Goal: Task Accomplishment & Management: Manage account settings

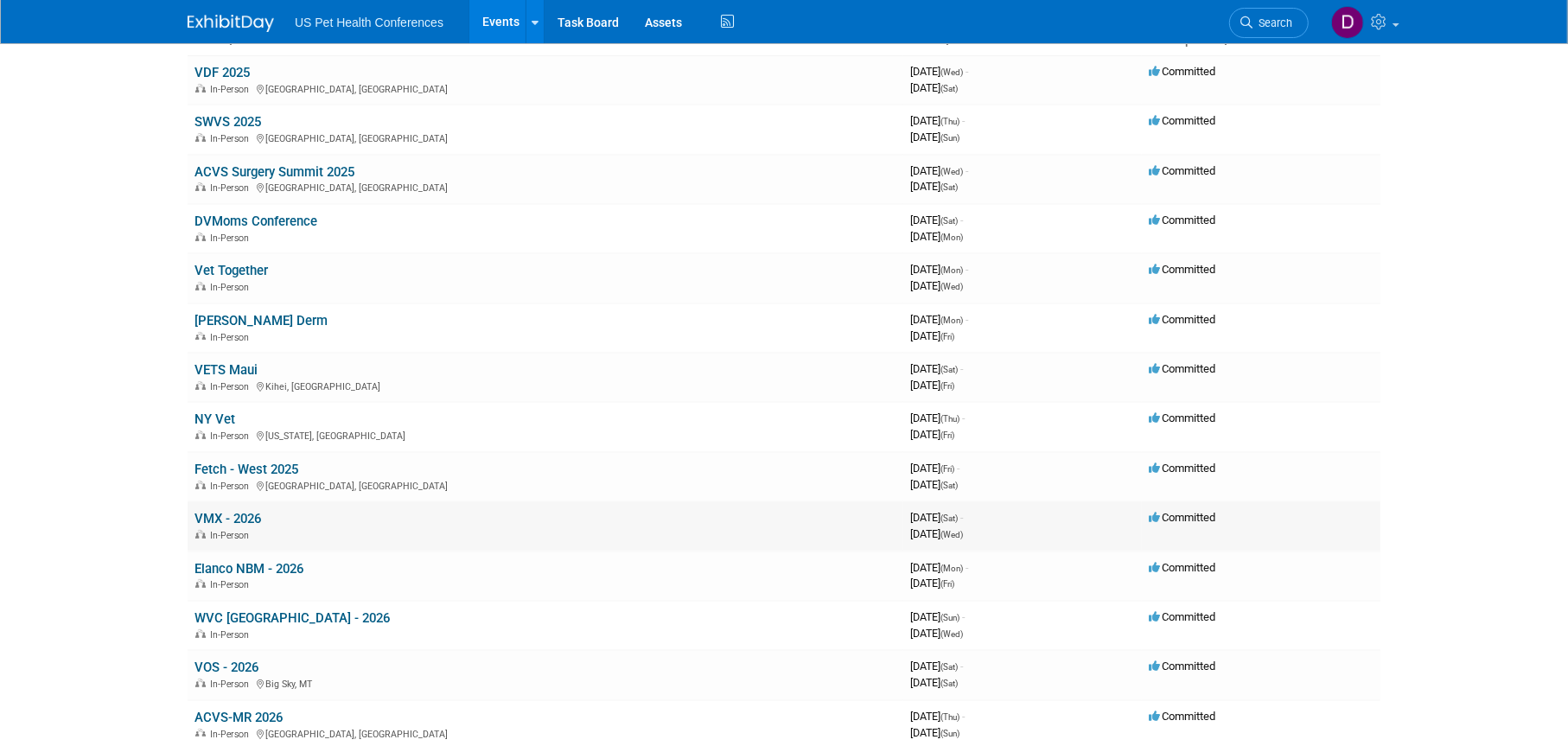
scroll to position [173, 0]
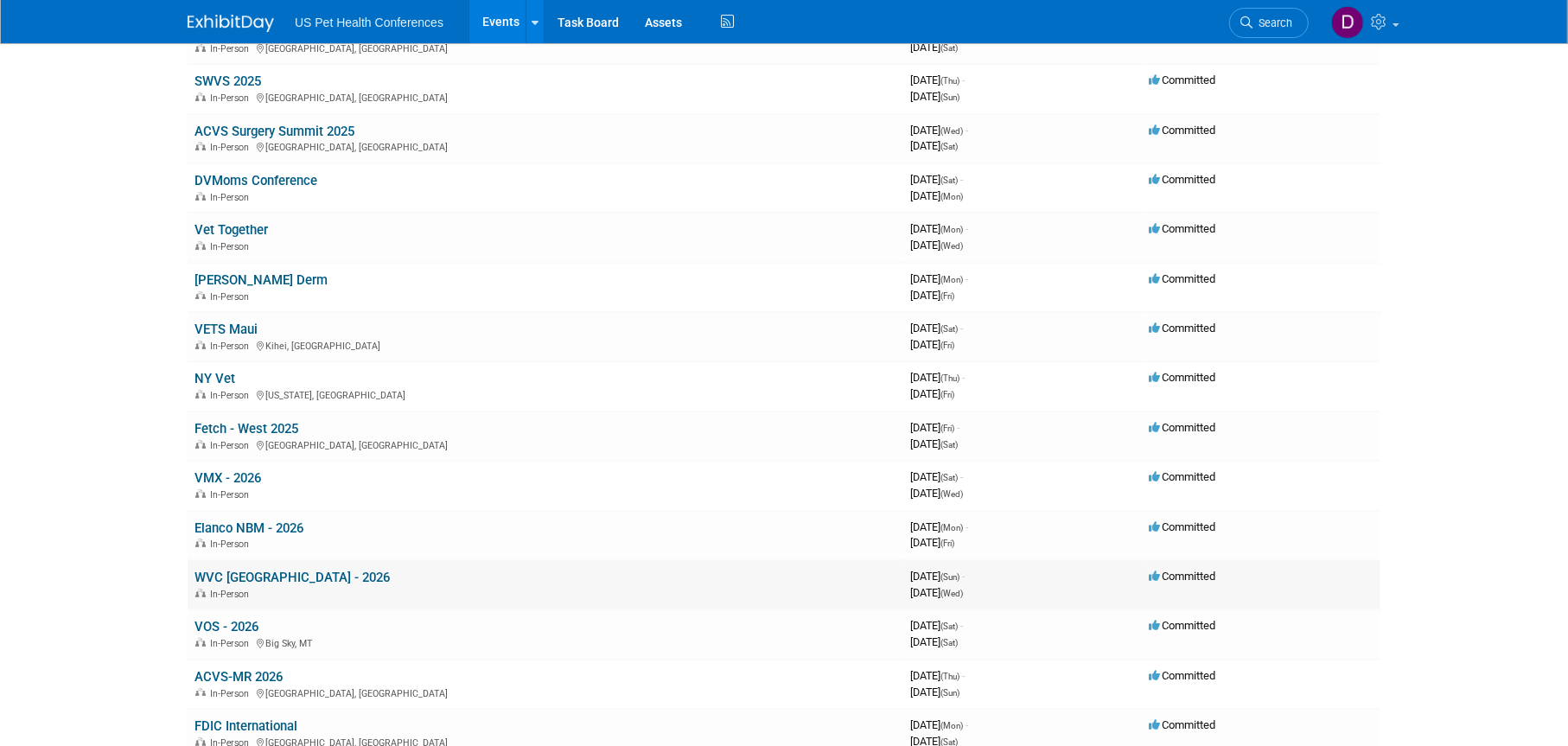
click at [272, 574] on link "WVC [GEOGRAPHIC_DATA] - 2026" at bounding box center [292, 578] width 196 height 16
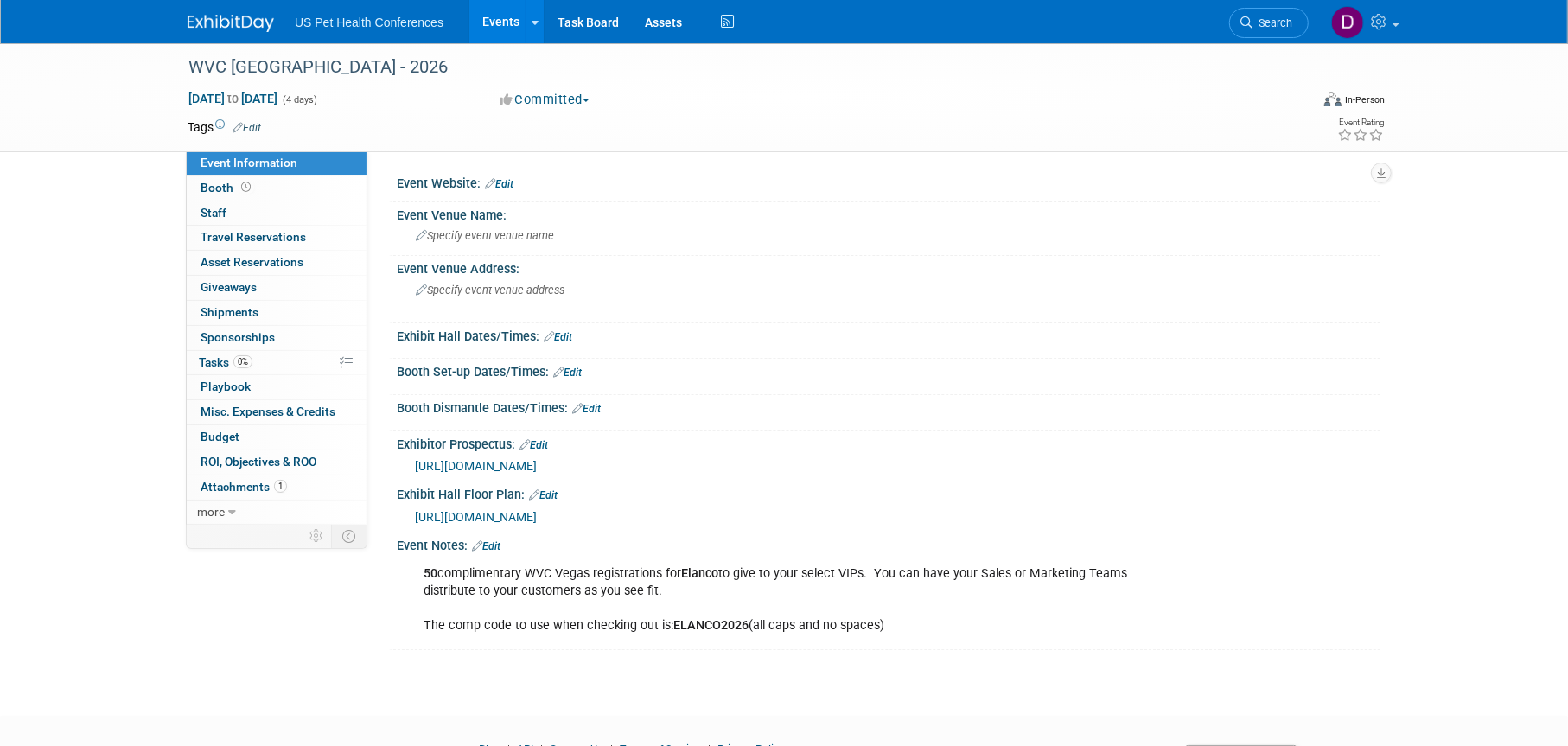
click at [497, 545] on link "Edit" at bounding box center [486, 546] width 29 height 12
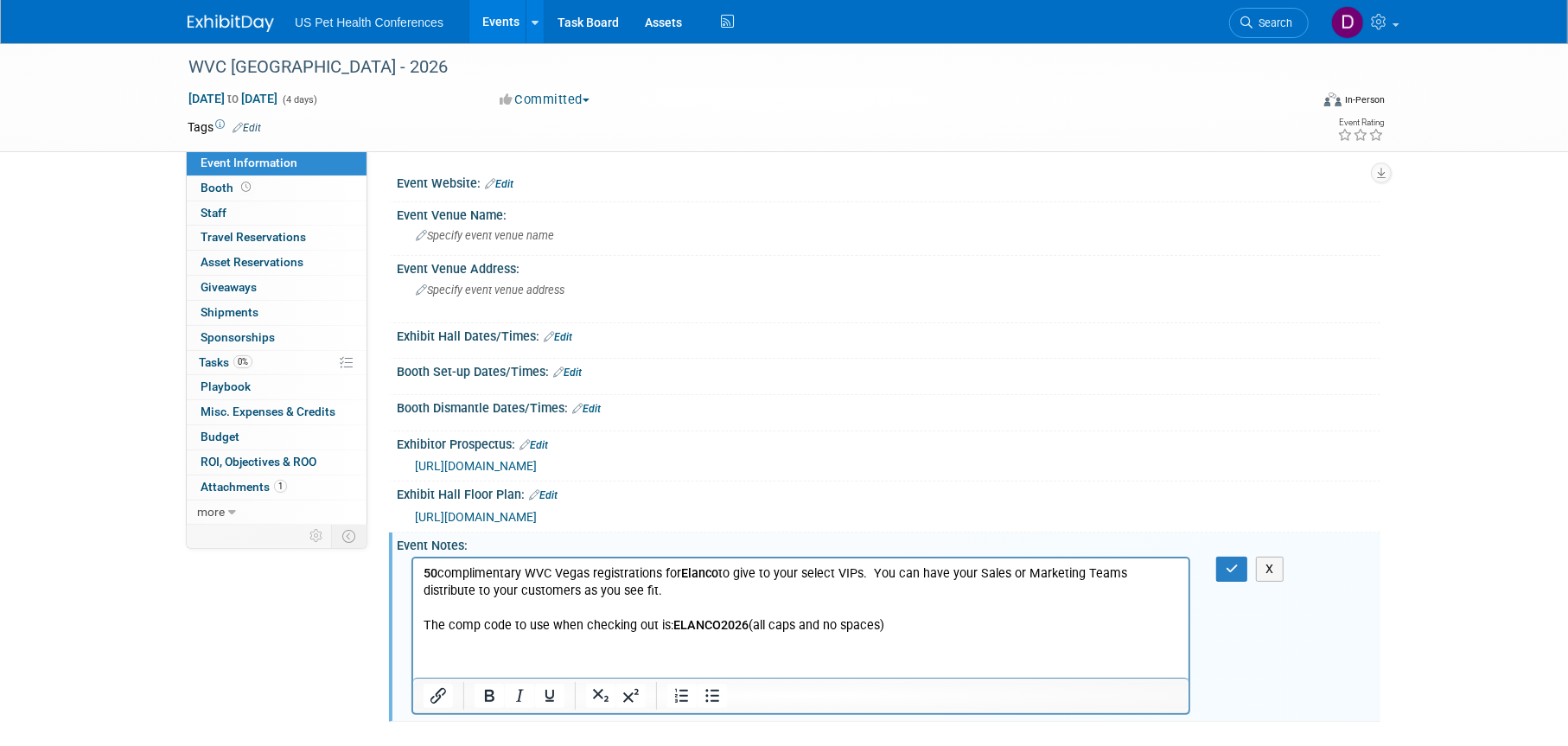
click at [961, 634] on html "50 complimentary WVC Vegas registrations for Elanco to give to your select VIPs…" at bounding box center [800, 595] width 775 height 76
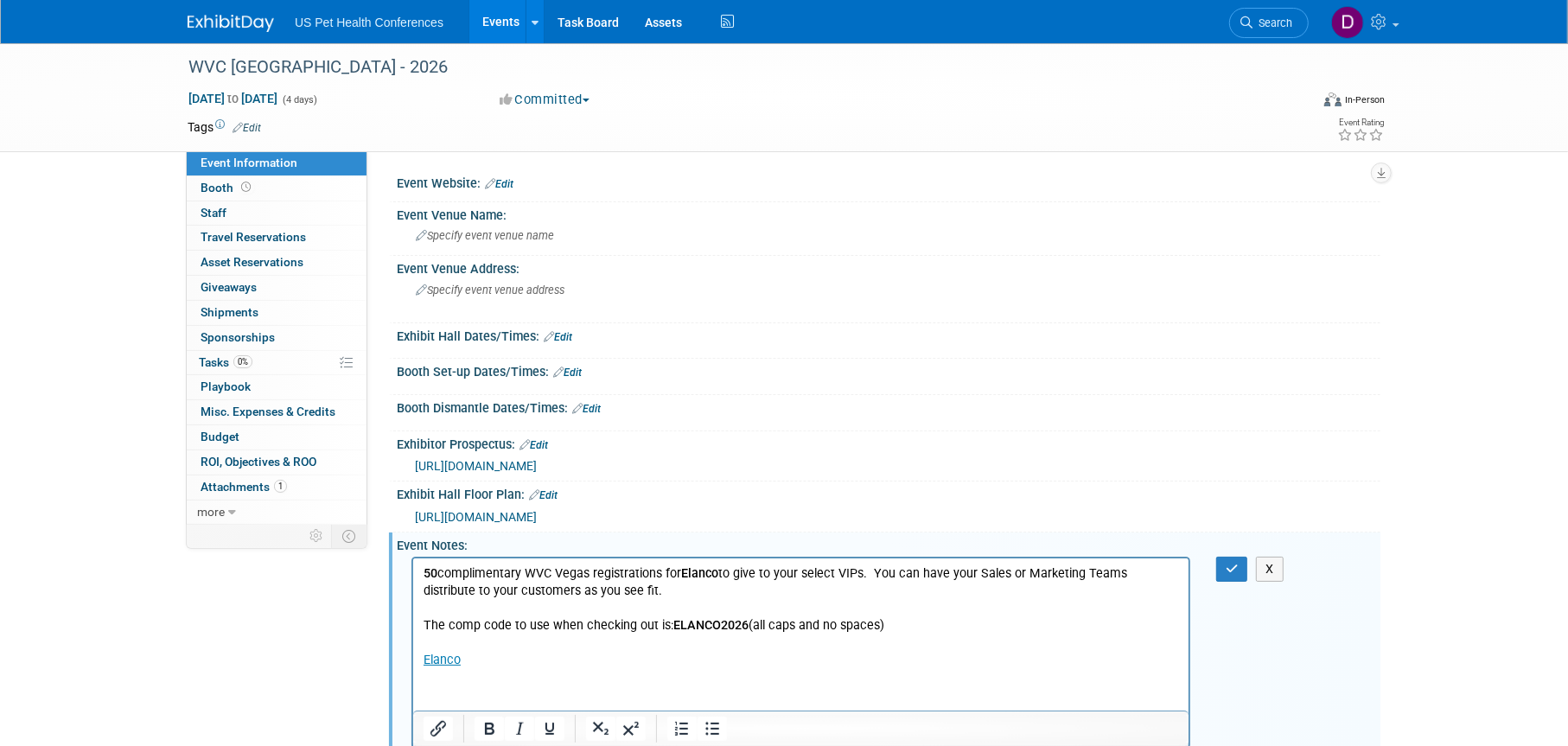
click at [989, 638] on p "Rich Text Area. Press ALT-0 for help." at bounding box center [801, 643] width 755 height 18
click at [1232, 566] on icon "button" at bounding box center [1232, 569] width 13 height 12
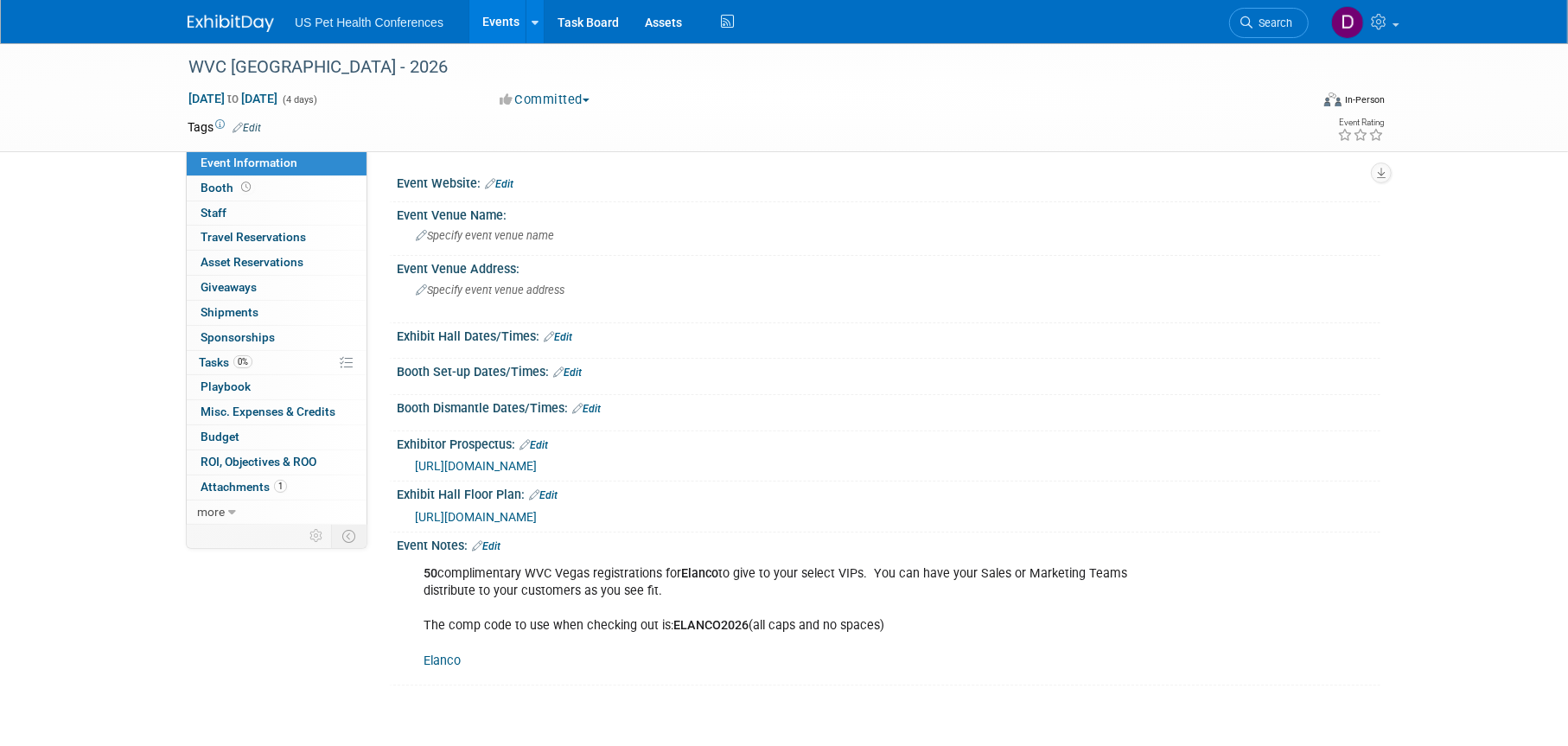
click at [450, 658] on link "Elanco" at bounding box center [443, 660] width 37 height 15
